Goal: Task Accomplishment & Management: Manage account settings

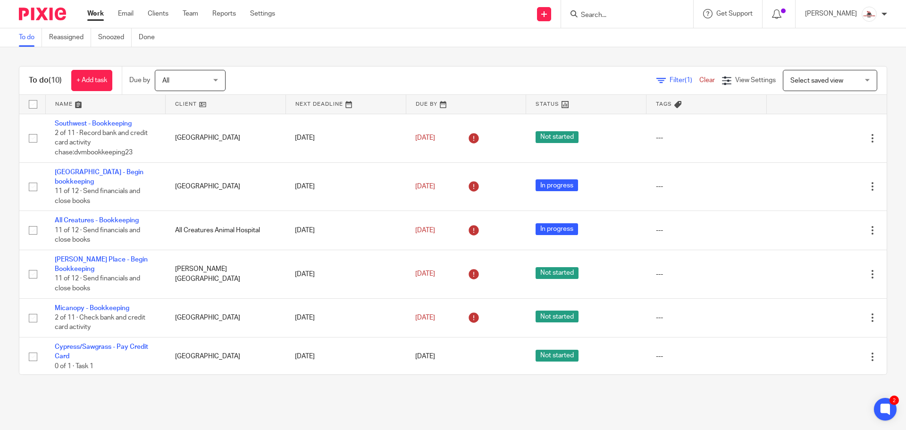
click at [186, 103] on link at bounding box center [226, 104] width 120 height 19
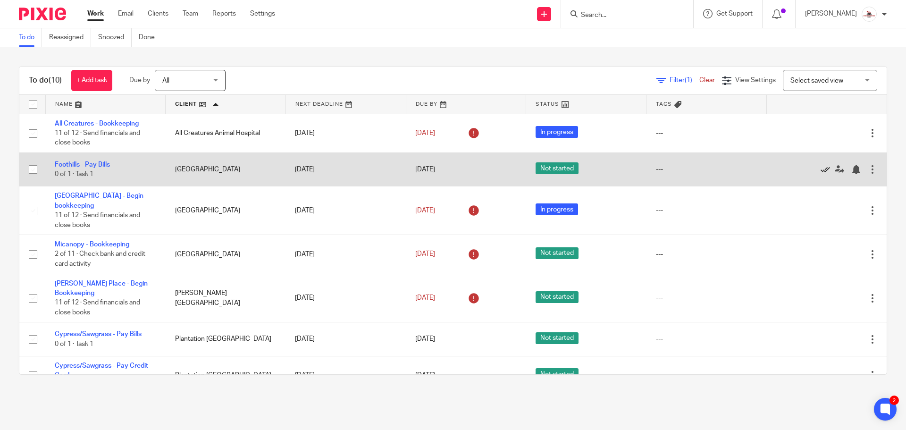
click at [820, 170] on icon at bounding box center [824, 169] width 9 height 9
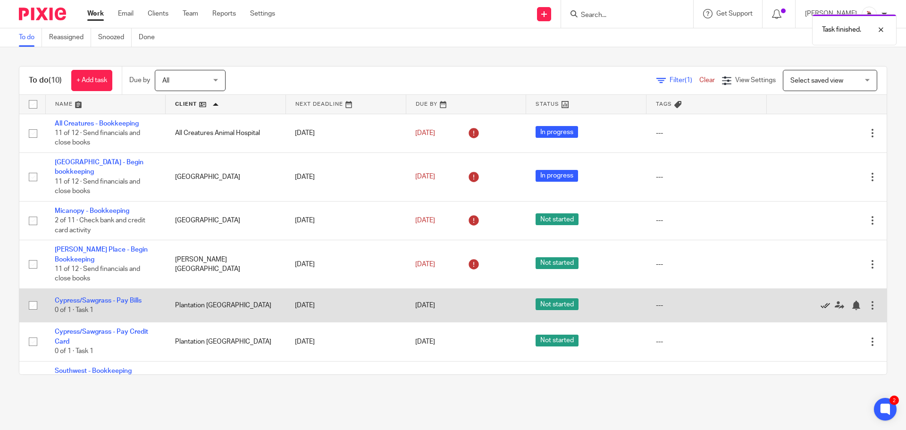
click at [820, 301] on icon at bounding box center [824, 305] width 9 height 9
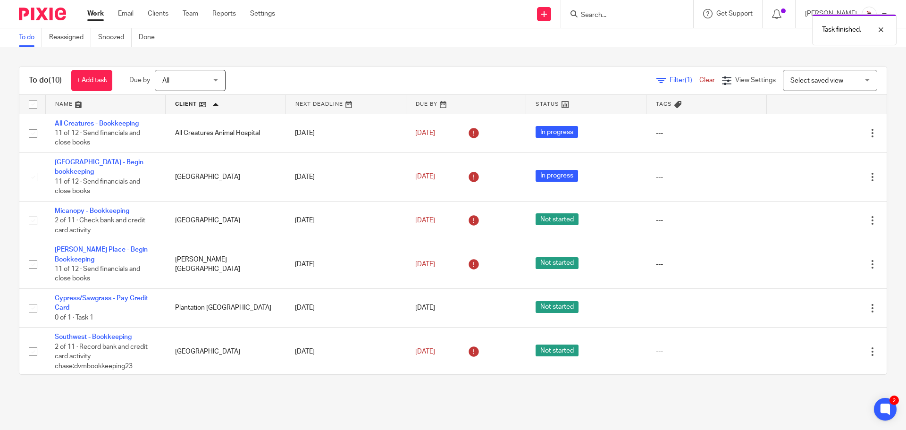
click at [820, 303] on icon at bounding box center [824, 307] width 9 height 9
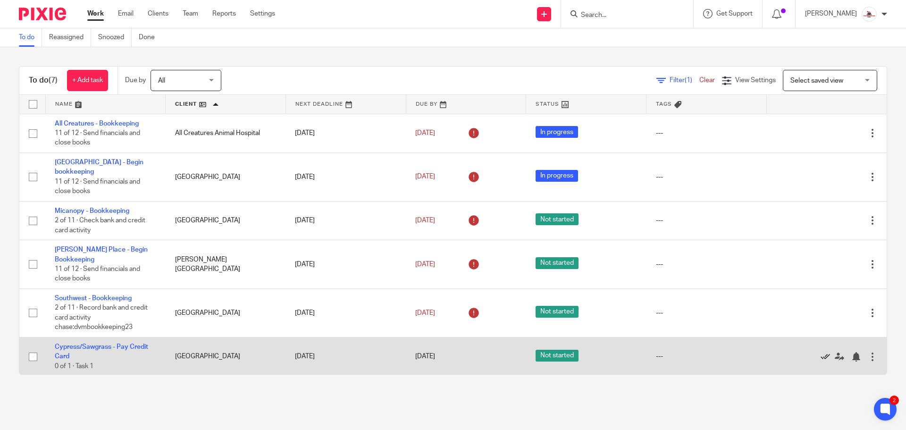
click at [820, 352] on icon at bounding box center [824, 356] width 9 height 9
drag, startPoint x: 812, startPoint y: 335, endPoint x: 806, endPoint y: 333, distance: 6.0
click at [820, 349] on icon at bounding box center [824, 353] width 9 height 9
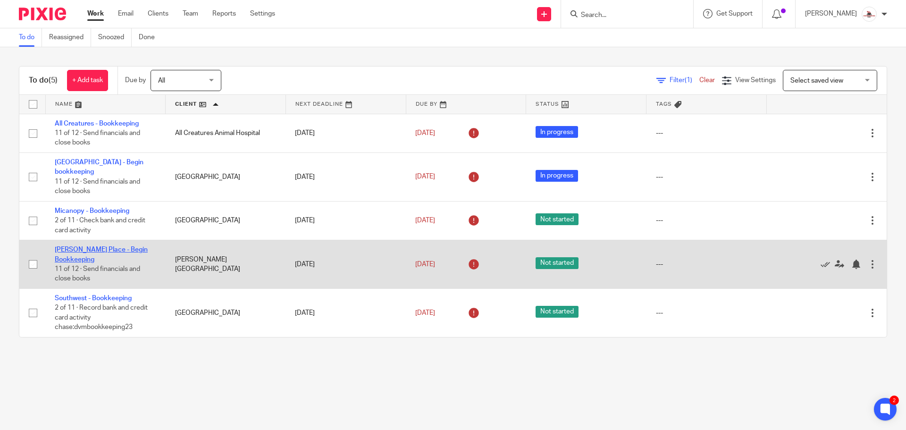
click at [101, 246] on link "[PERSON_NAME] Place - Begin Bookkeeping" at bounding box center [101, 254] width 93 height 16
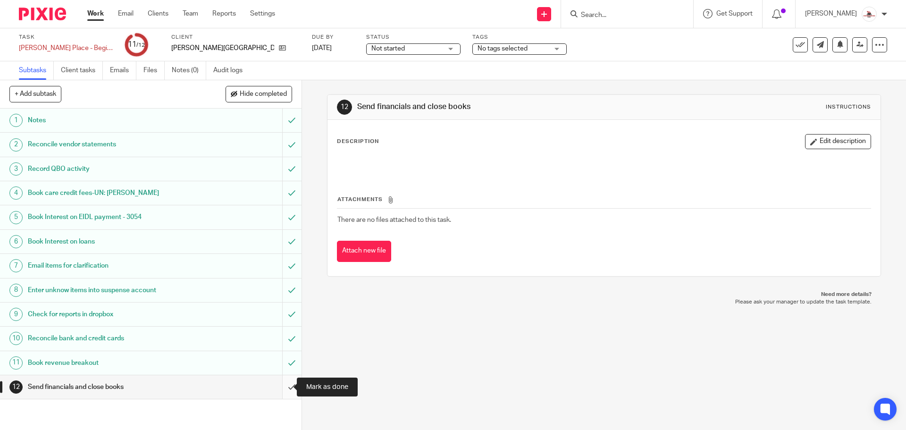
click at [284, 384] on input "submit" at bounding box center [150, 387] width 301 height 24
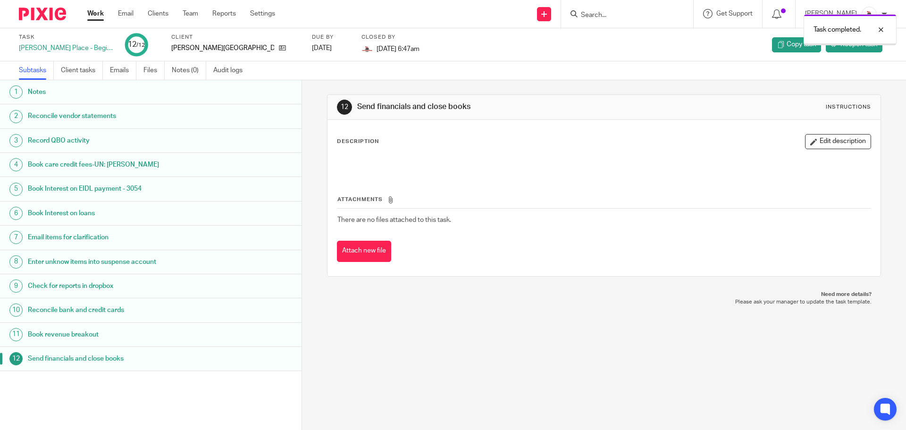
click at [96, 12] on link "Work" at bounding box center [95, 13] width 17 height 9
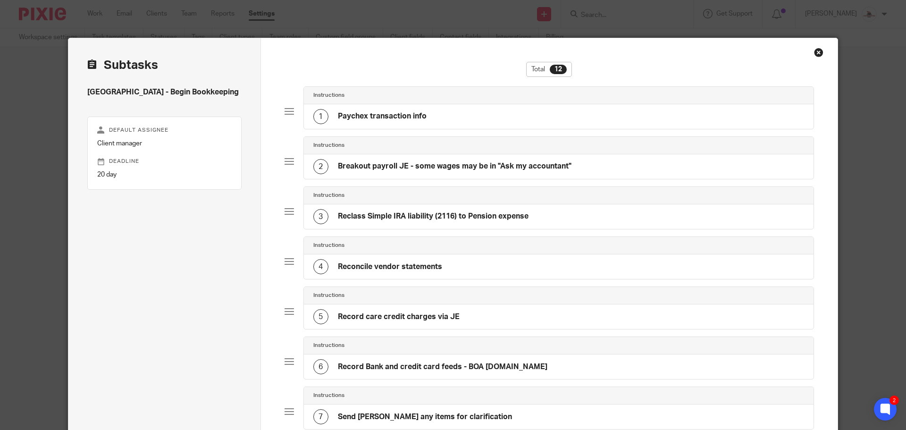
click at [817, 54] on div "Close this dialog window" at bounding box center [818, 52] width 9 height 9
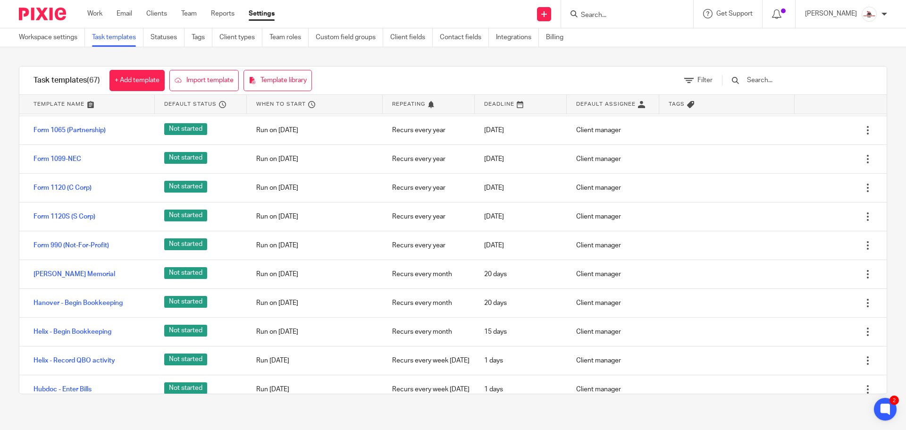
scroll to position [802, 0]
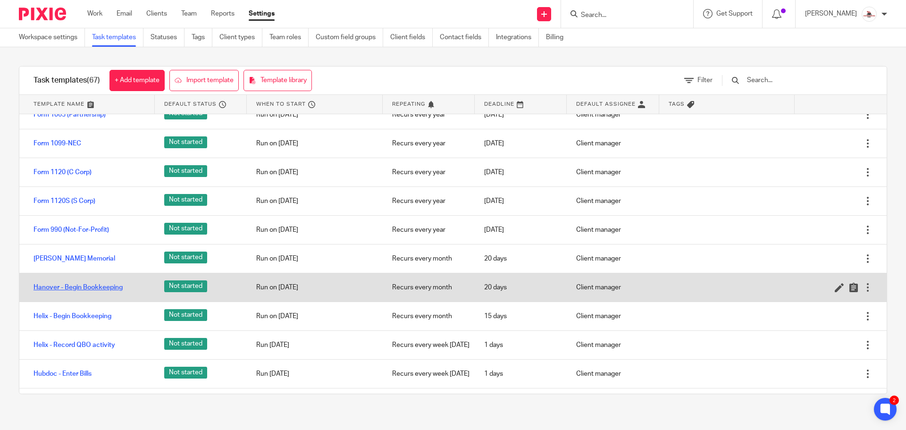
click at [106, 292] on link "Hanover - Begin Bookkeeping" at bounding box center [77, 287] width 89 height 9
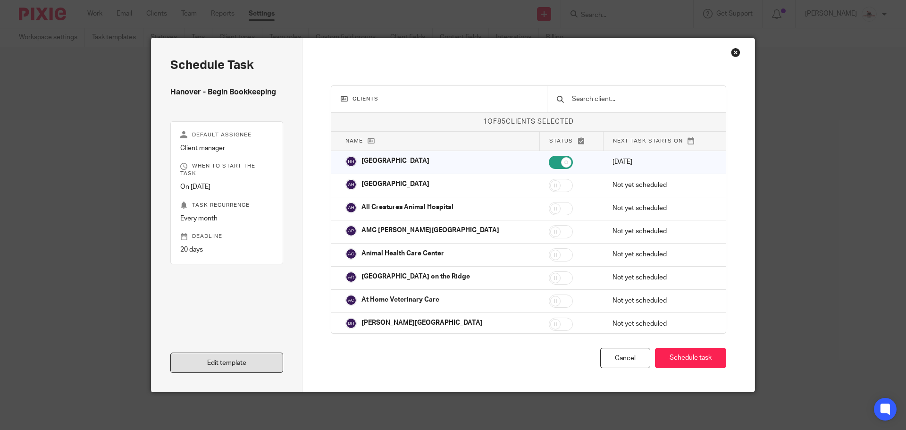
click at [202, 359] on link "Edit template" at bounding box center [226, 362] width 113 height 20
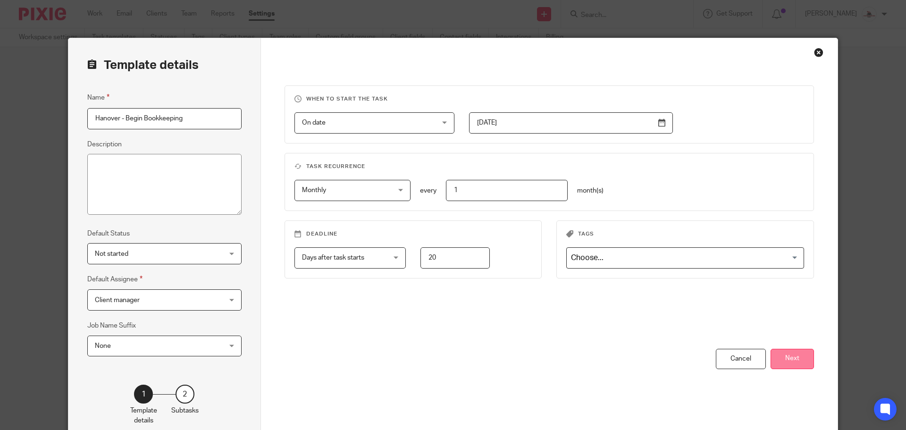
click at [799, 362] on button "Next" at bounding box center [791, 359] width 43 height 20
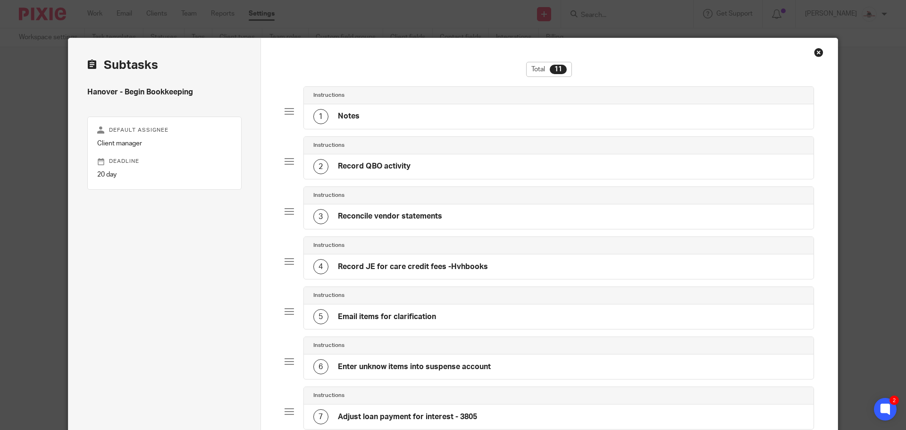
click at [460, 216] on div "3 Reconcile vendor statements" at bounding box center [559, 216] width 510 height 25
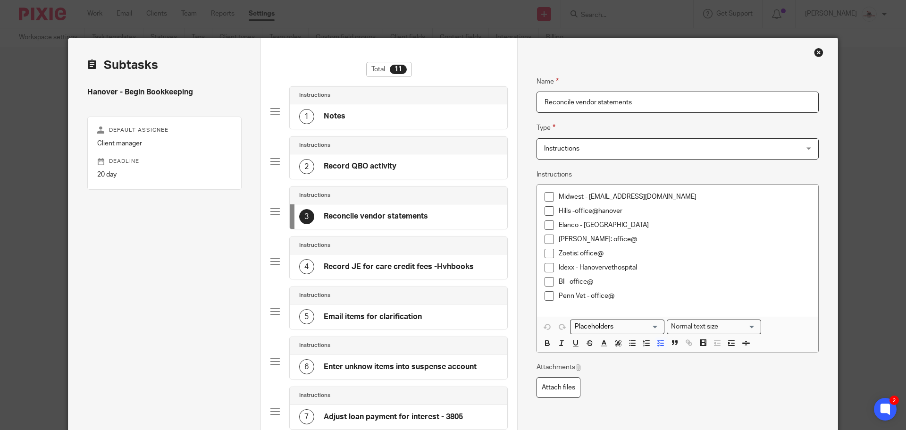
click at [816, 53] on div "Close this dialog window" at bounding box center [818, 52] width 9 height 9
